Goal: Transaction & Acquisition: Obtain resource

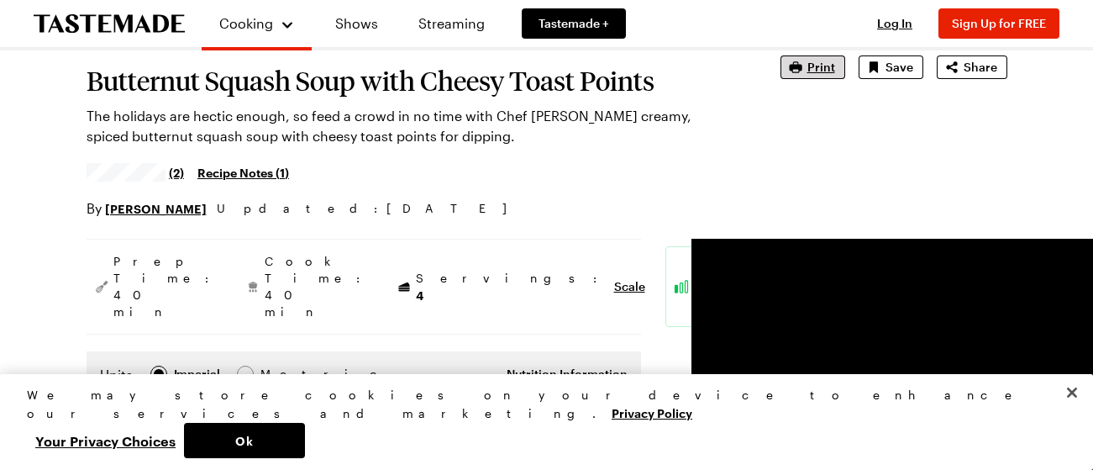
click at [820, 69] on span "Print" at bounding box center [822, 67] width 28 height 17
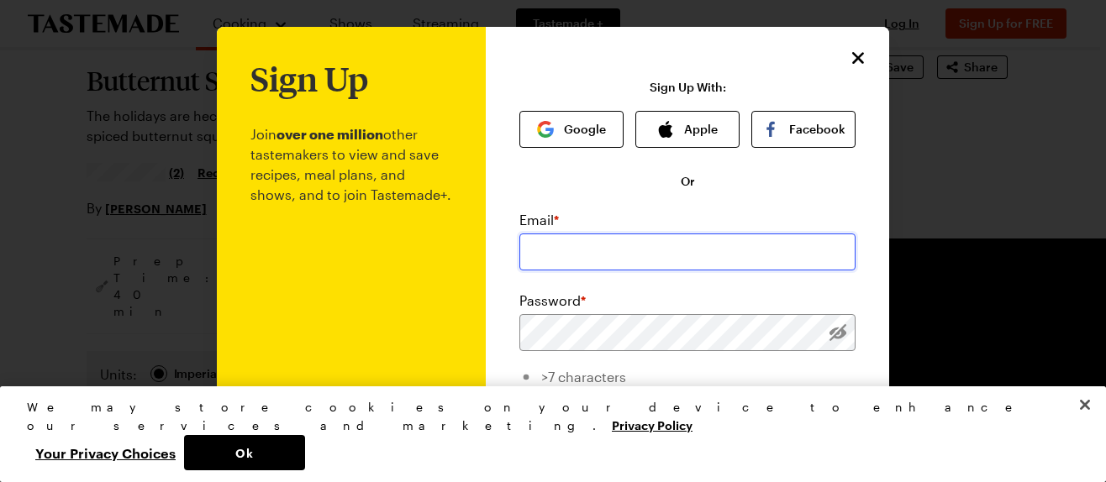
click at [528, 244] on input "email" at bounding box center [687, 252] width 336 height 37
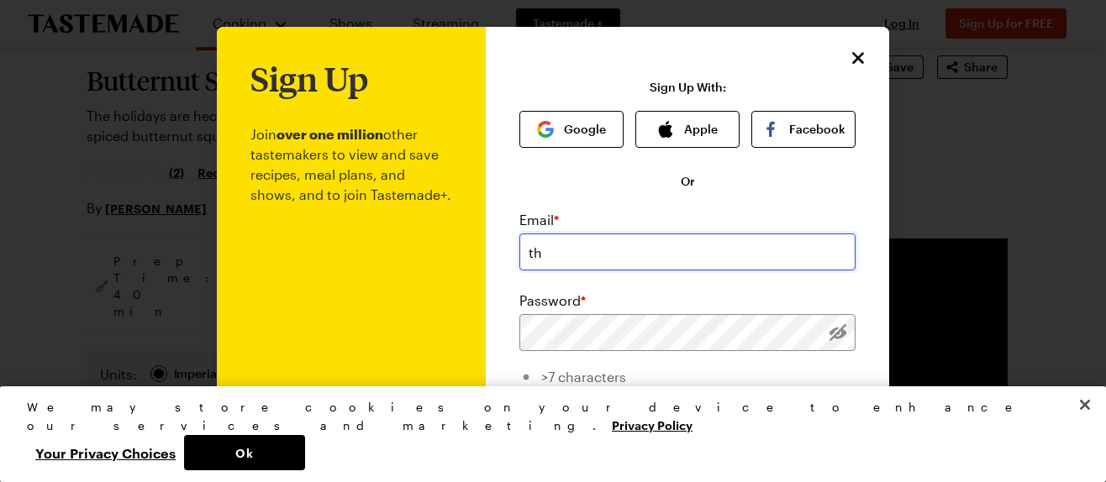
type input "thebrauchlers@gmail.com"
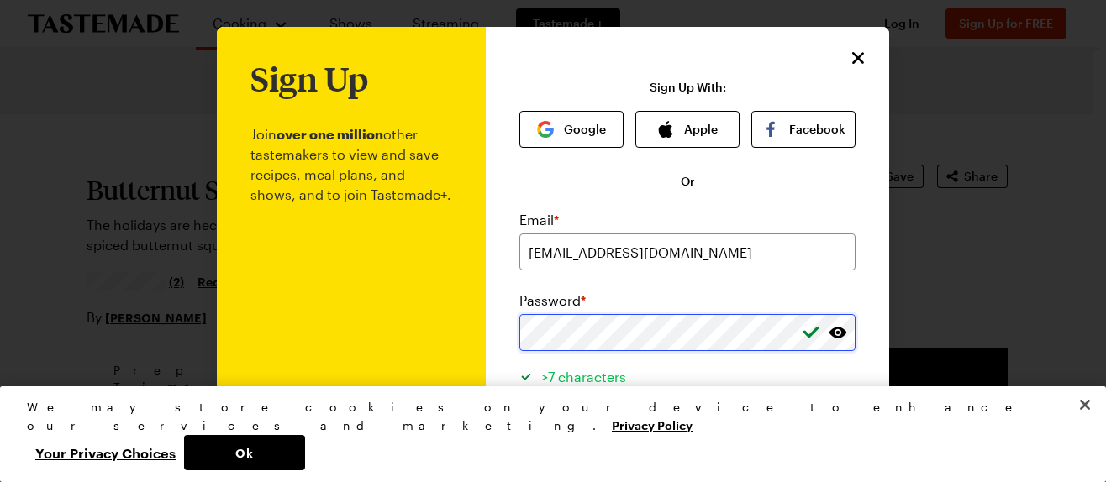
click at [505, 320] on div "Sign Up Join over one million other tastemakers to view and save recipes, meal …" at bounding box center [687, 400] width 403 height 746
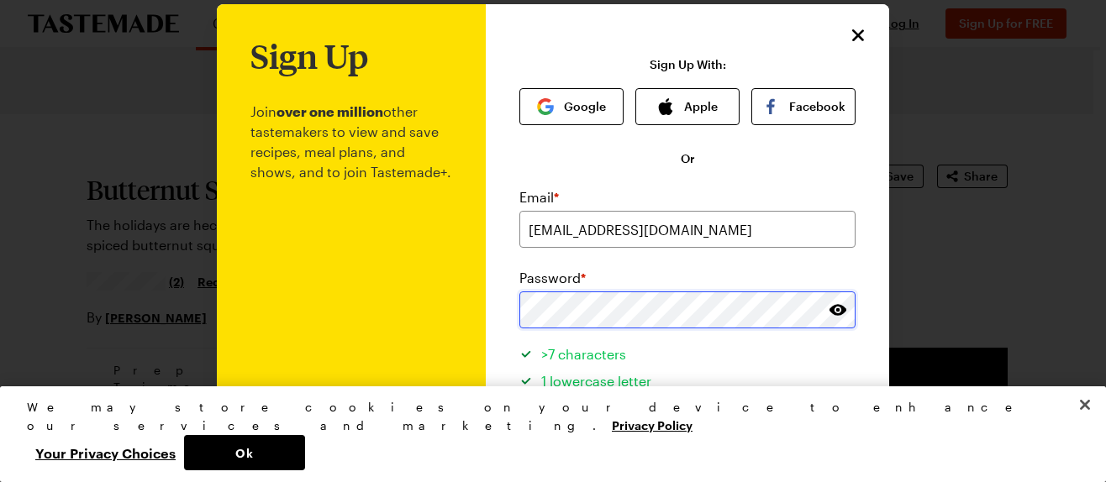
scroll to position [29, 0]
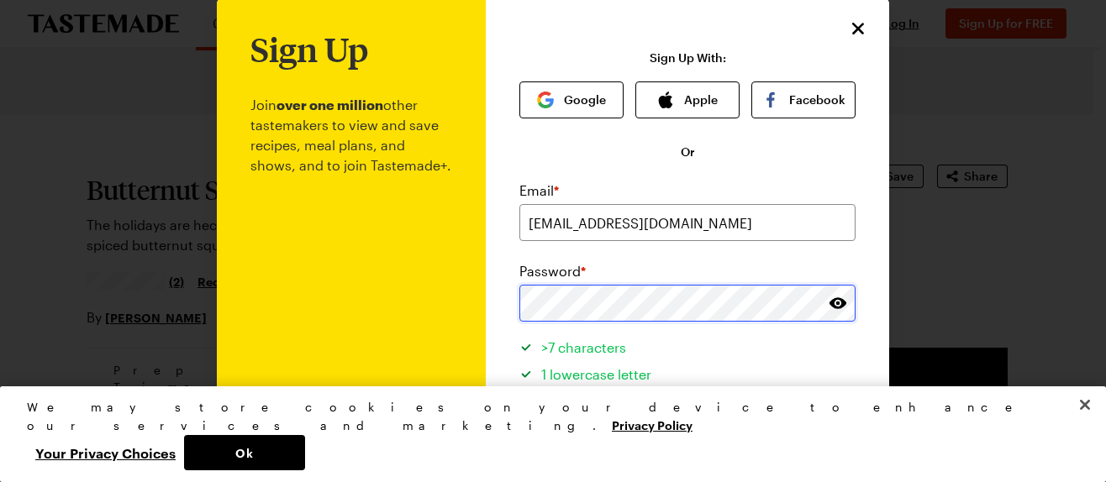
click at [492, 300] on div "Sign Up Join over one million other tastemakers to view and save recipes, meal …" at bounding box center [687, 370] width 403 height 746
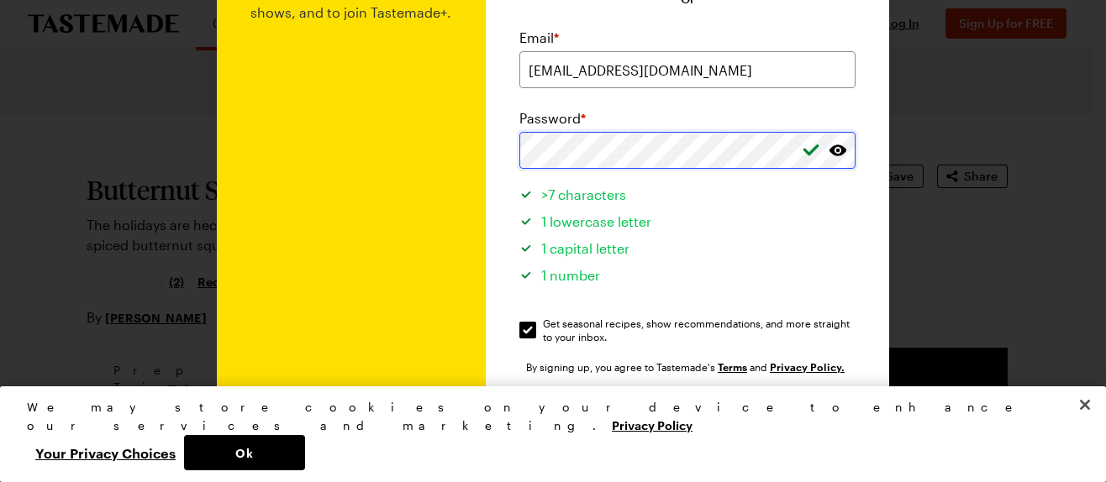
scroll to position [269, 0]
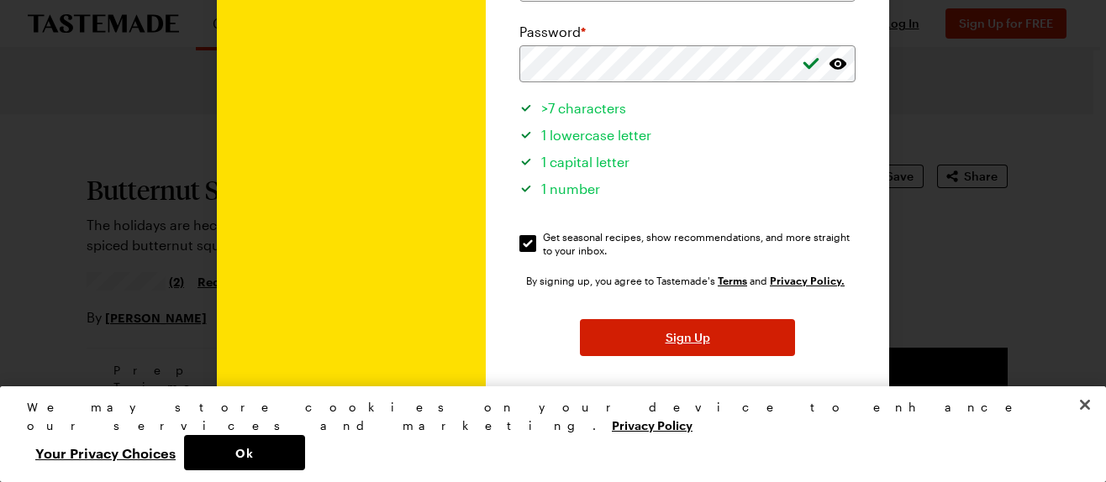
click at [655, 337] on button "Sign Up" at bounding box center [687, 337] width 215 height 37
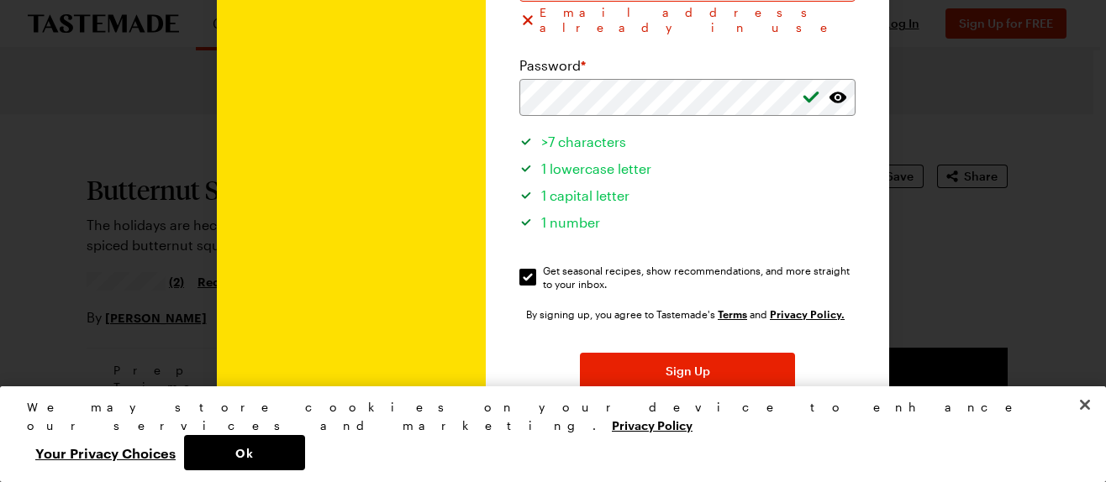
scroll to position [150, 0]
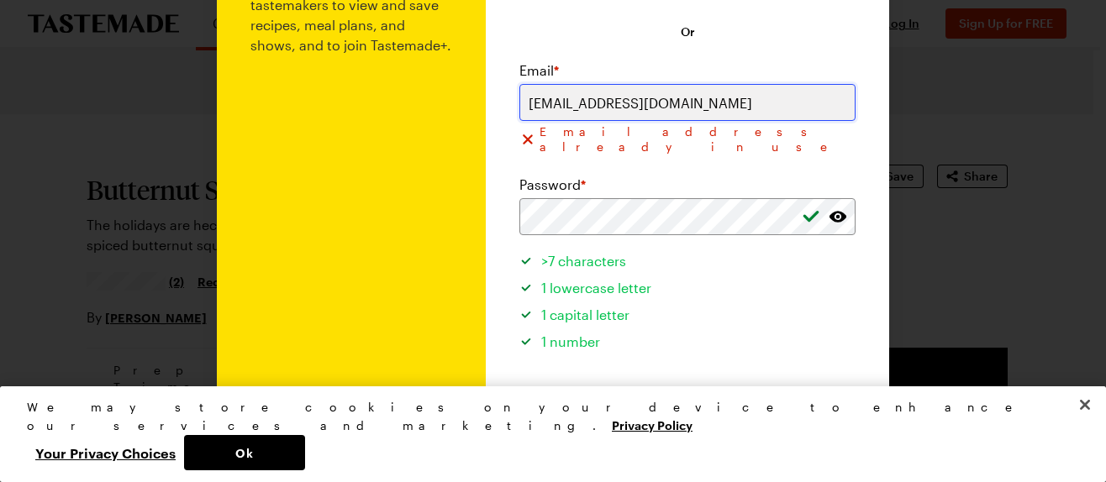
click at [709, 106] on input "thebrauchlers@gmail.com" at bounding box center [687, 102] width 336 height 37
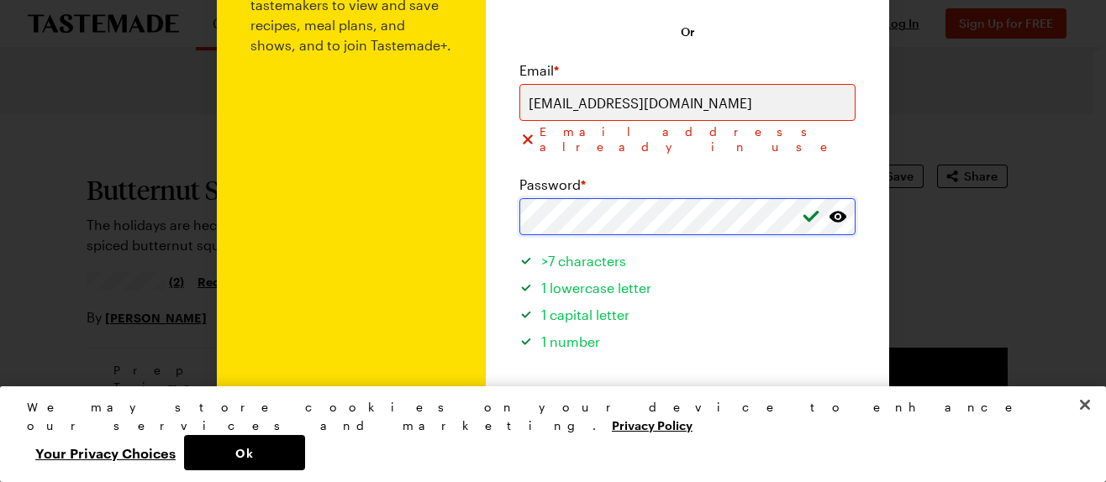
click at [471, 189] on div "Sign Up Join over one million other tastemakers to view and save recipes, meal …" at bounding box center [553, 267] width 672 height 780
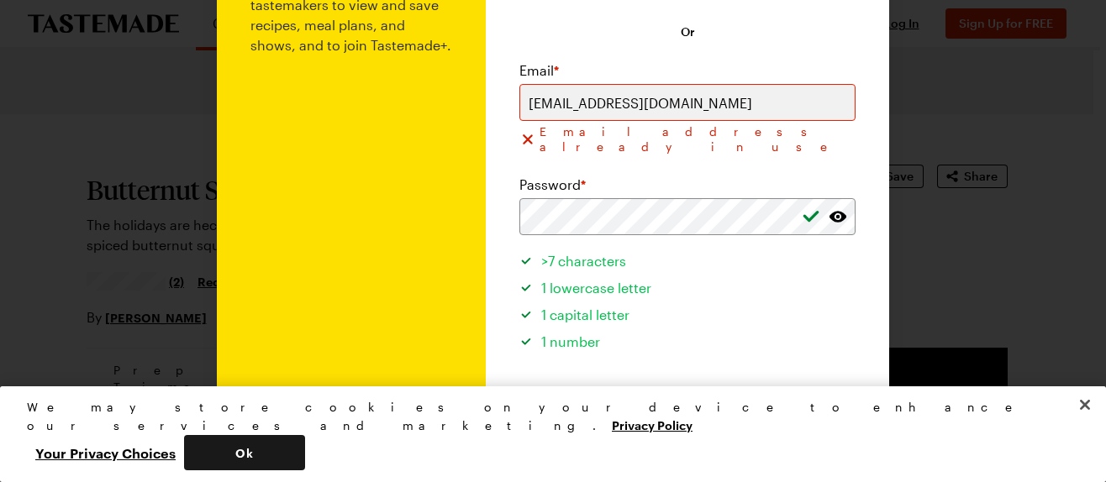
click at [305, 460] on button "Ok" at bounding box center [244, 452] width 121 height 35
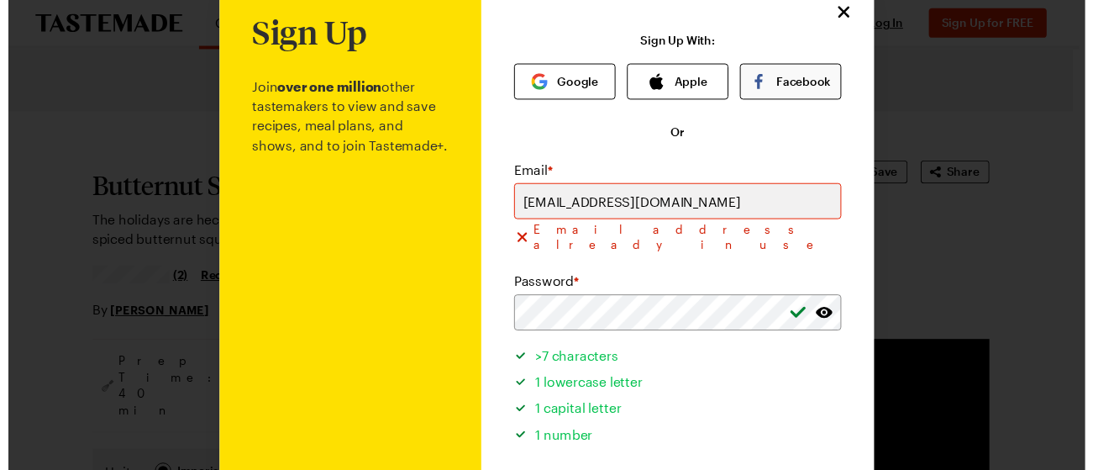
scroll to position [0, 0]
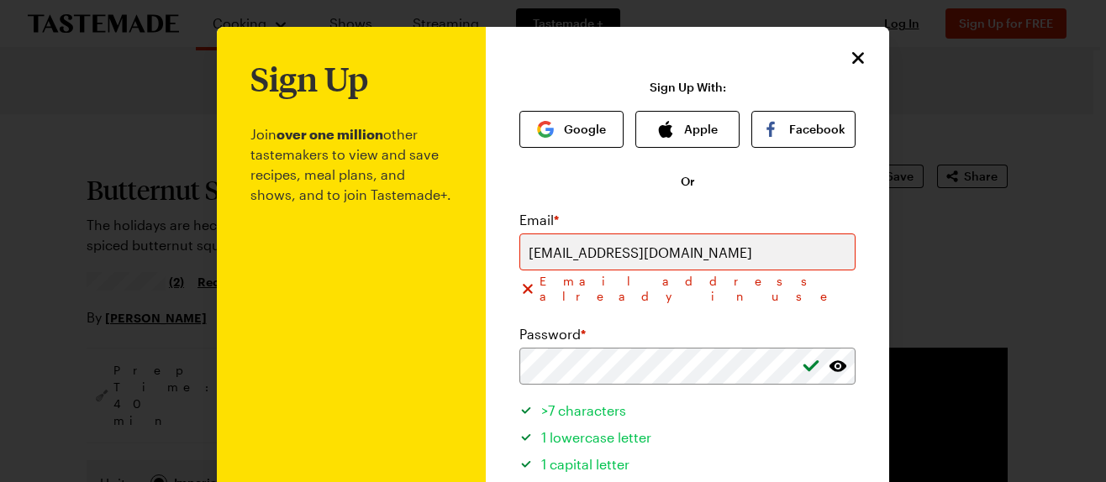
click at [853, 58] on icon "Close" at bounding box center [858, 58] width 12 height 12
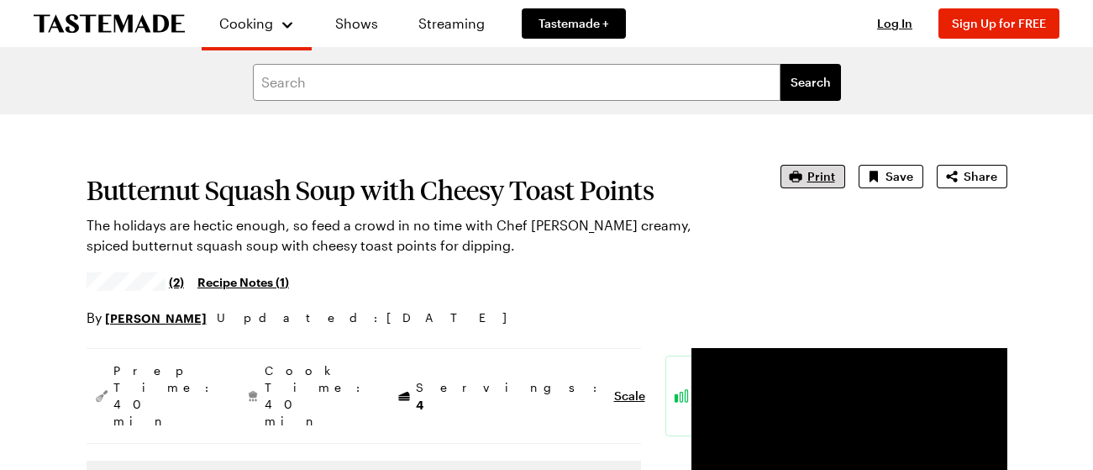
click at [815, 178] on span "Print" at bounding box center [822, 176] width 28 height 17
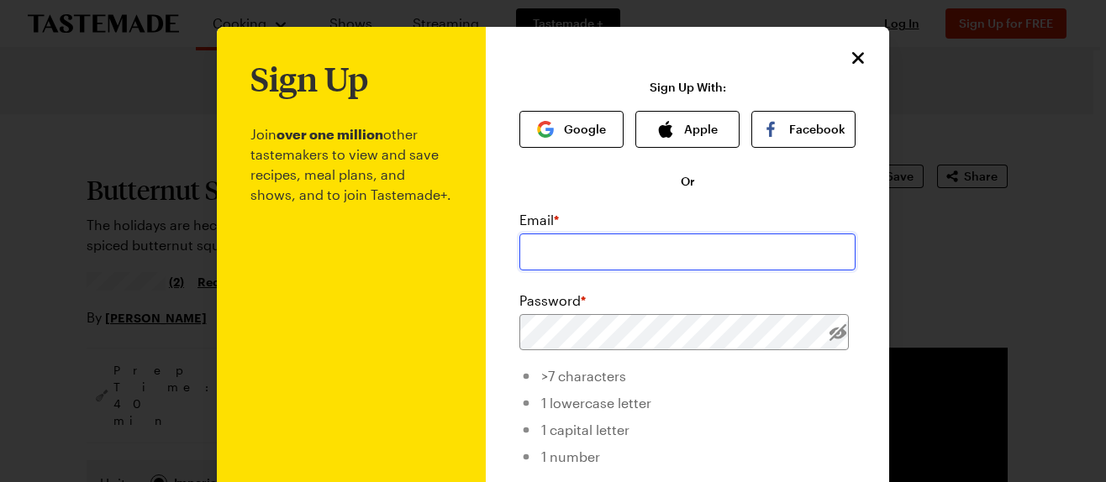
click at [541, 255] on input "email" at bounding box center [687, 252] width 336 height 37
type input "thebrauchlers@gmail.com"
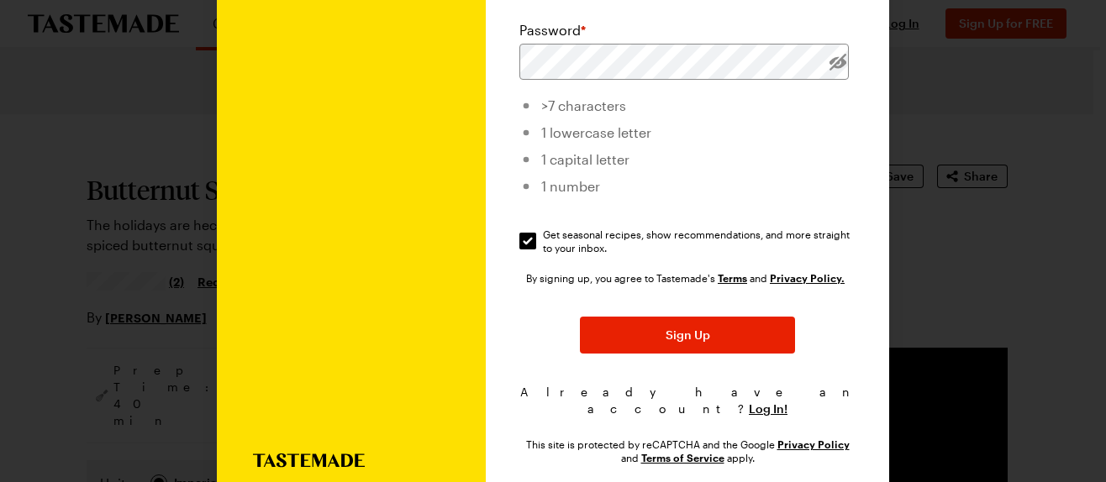
scroll to position [303, 0]
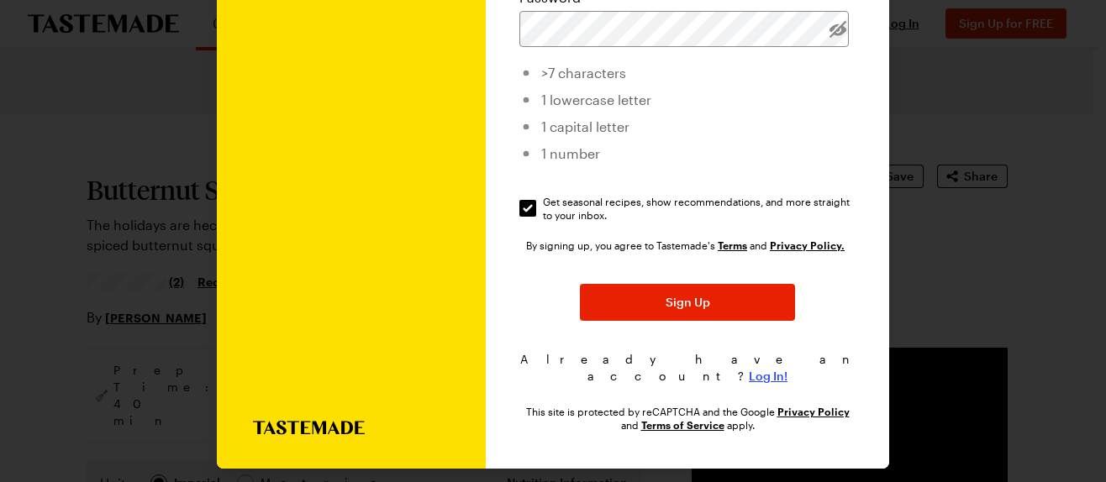
click at [753, 368] on span "Log In!" at bounding box center [768, 376] width 39 height 17
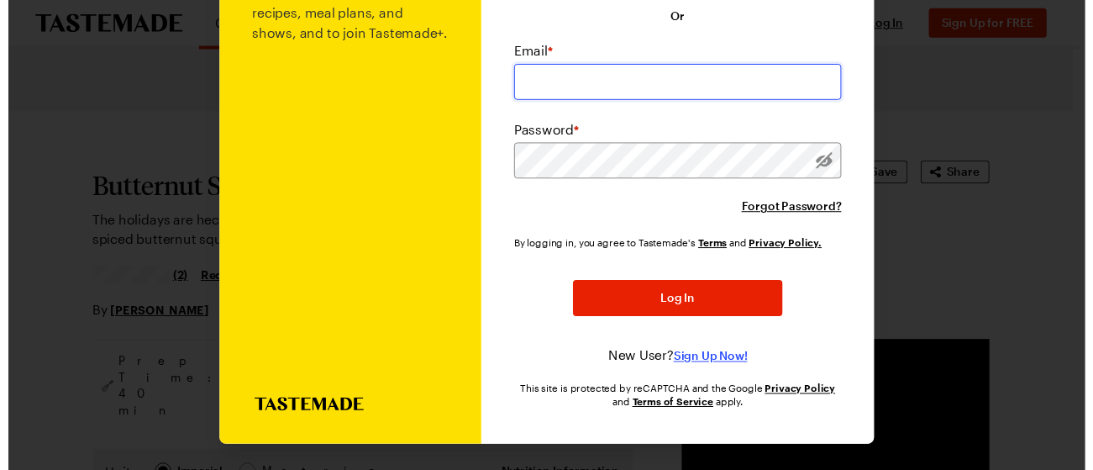
scroll to position [164, 0]
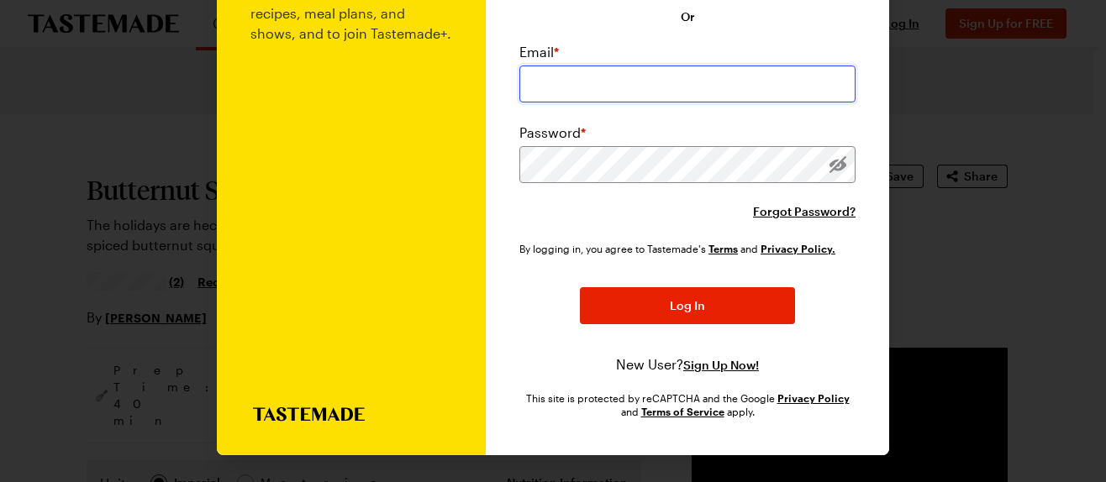
type input "thebrauchlers@gmail.co"
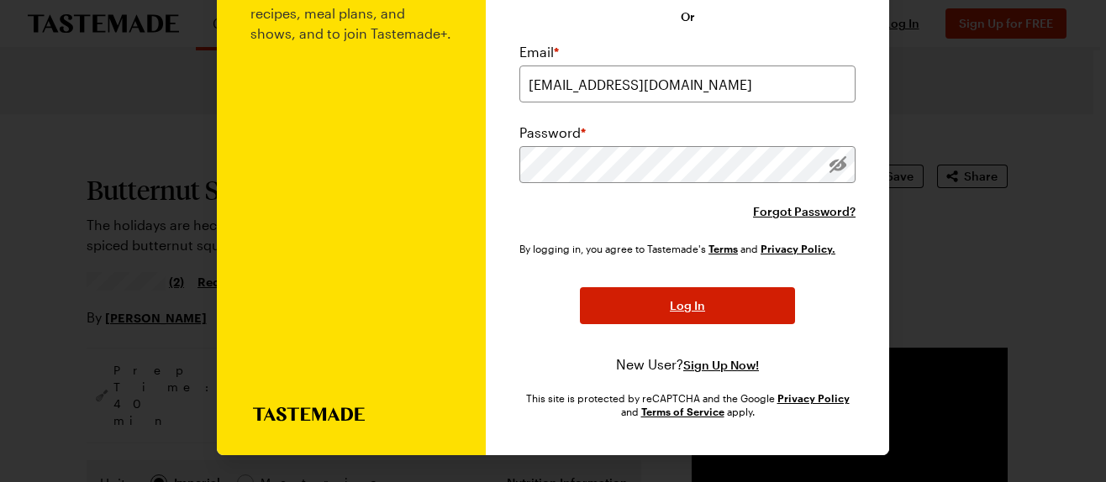
click at [686, 303] on span "Log In" at bounding box center [687, 305] width 35 height 17
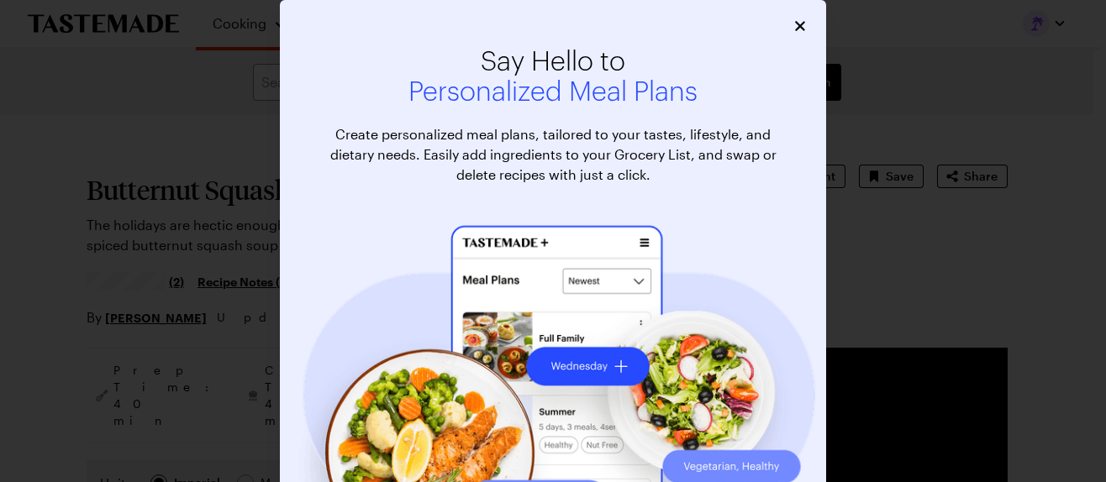
type textarea "x"
click at [796, 23] on icon "Close" at bounding box center [800, 26] width 17 height 17
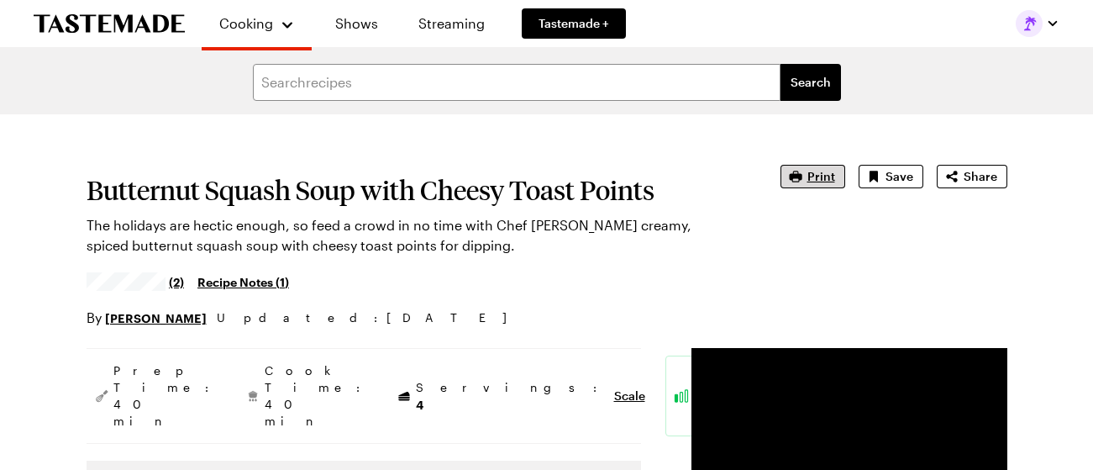
click at [817, 172] on span "Print" at bounding box center [822, 176] width 28 height 17
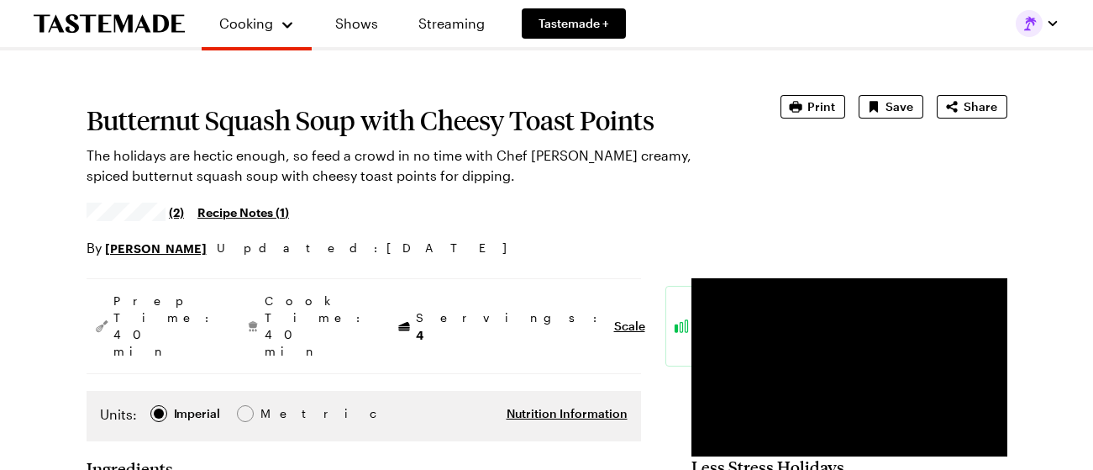
scroll to position [0, 0]
